Goal: Find specific page/section: Find specific page/section

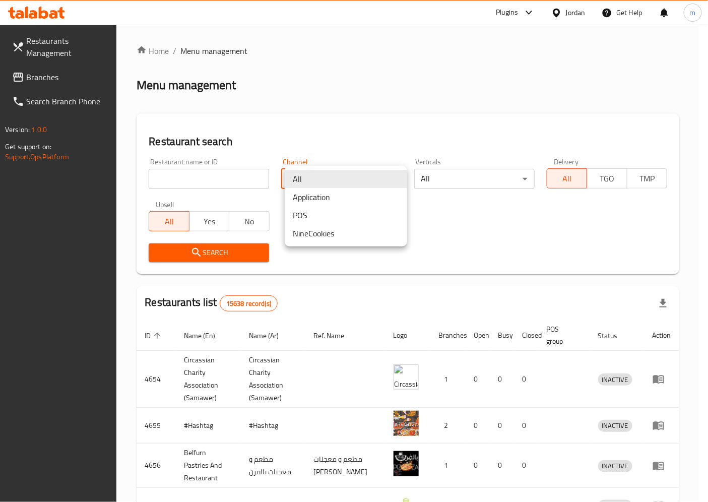
click at [375, 178] on body "​ Plugins Jordan Get Help m Restaurants Management Branches Search Branch Phone…" at bounding box center [354, 263] width 708 height 477
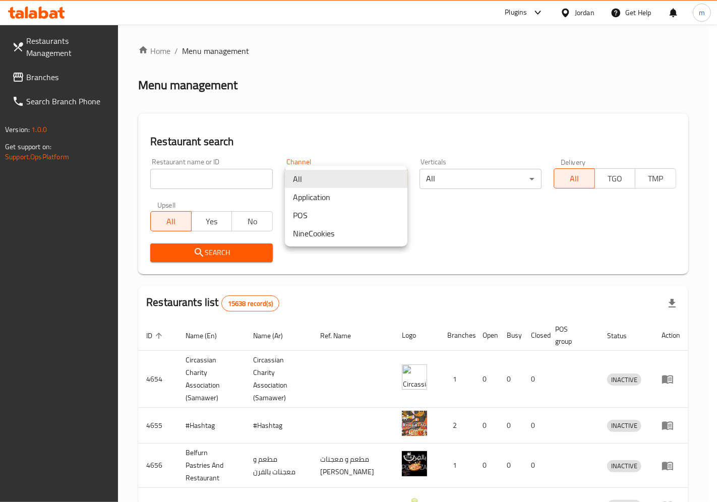
click at [375, 178] on li "All" at bounding box center [346, 179] width 122 height 18
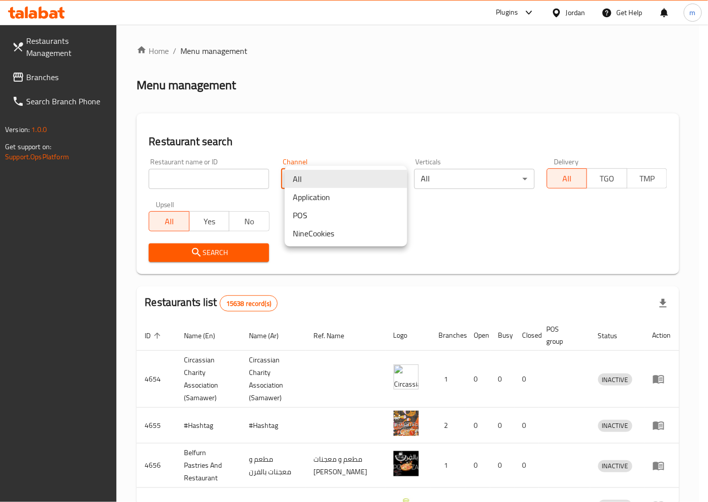
click at [375, 178] on body "​ Plugins Jordan Get Help m Restaurants Management Branches Search Branch Phone…" at bounding box center [354, 263] width 708 height 477
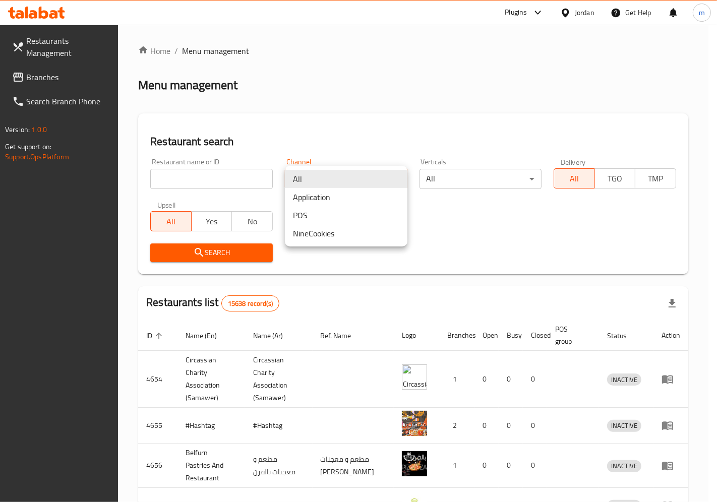
click at [375, 178] on li "All" at bounding box center [346, 179] width 122 height 18
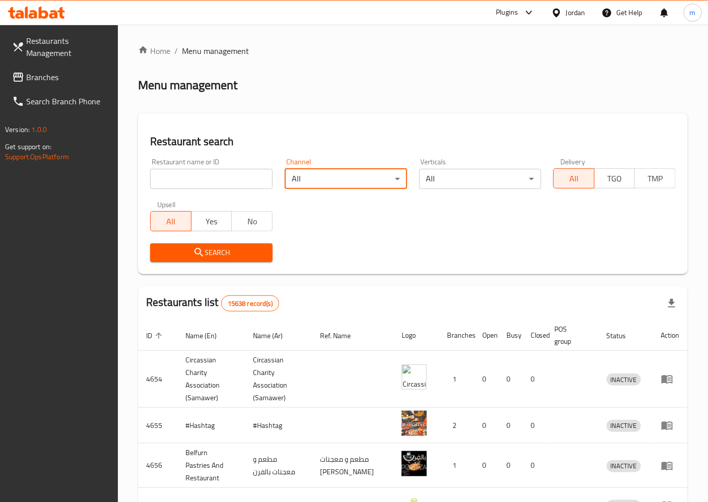
click at [578, 7] on div "Jordan" at bounding box center [576, 12] width 20 height 11
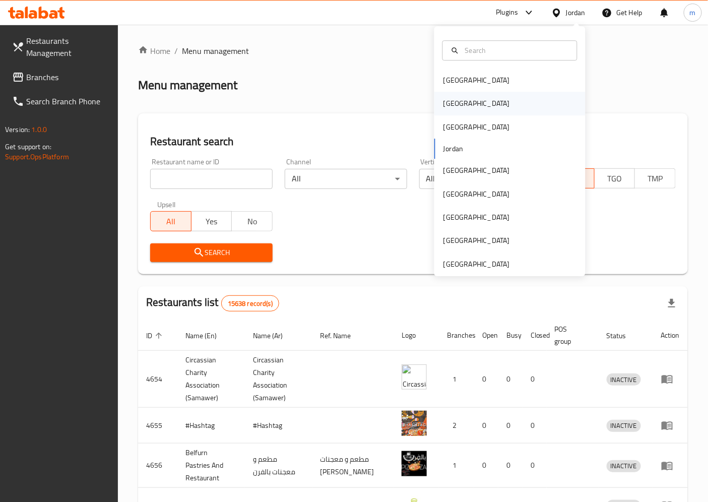
click at [502, 106] on div "[GEOGRAPHIC_DATA]" at bounding box center [509, 103] width 151 height 23
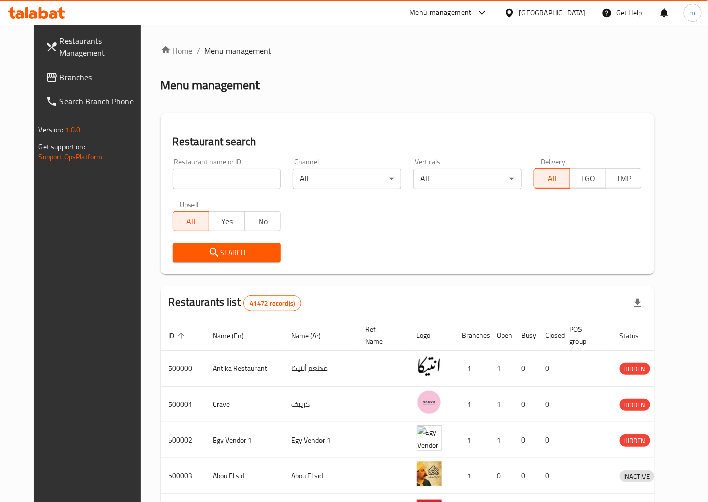
click at [60, 83] on span "Branches" at bounding box center [102, 77] width 84 height 12
